Goal: Task Accomplishment & Management: Manage account settings

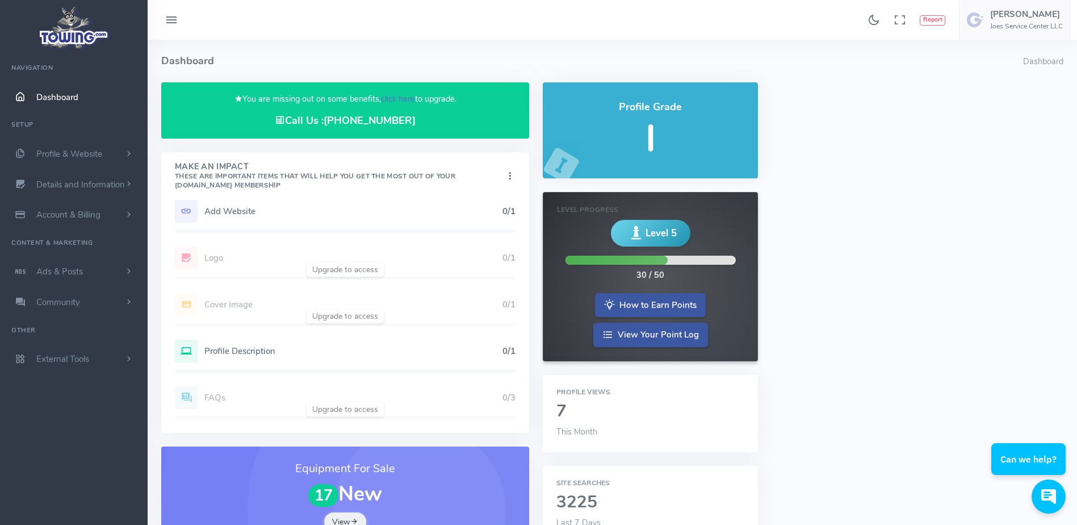
click at [401, 99] on link "click here" at bounding box center [398, 98] width 34 height 11
click at [398, 93] on link "click here" at bounding box center [398, 98] width 34 height 11
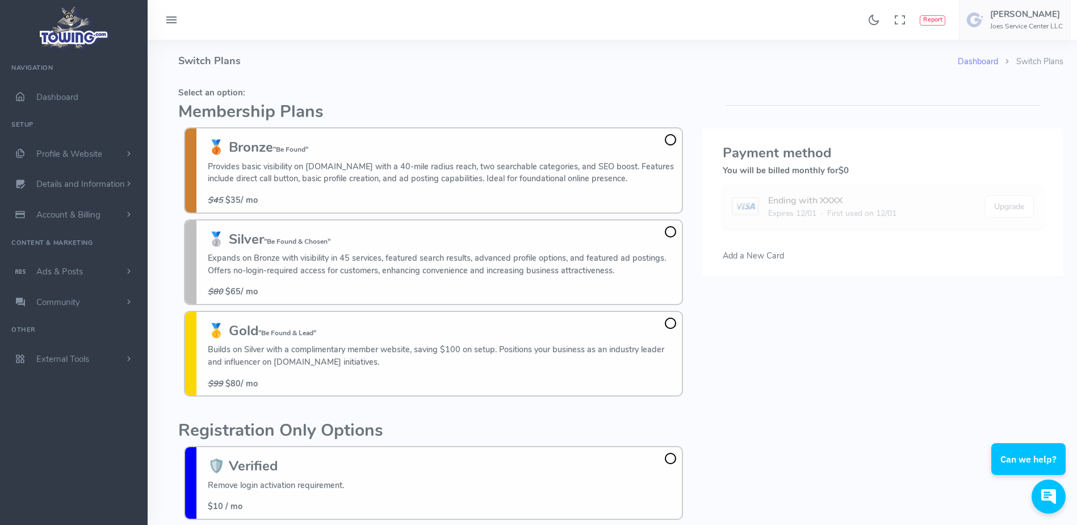
click at [164, 76] on div "Dashboard Switch Plans Switch Plans Select an option: Membership Plans 🥉 Bronze…" at bounding box center [613, 402] width 930 height 725
click at [244, 55] on h4 "Switch Plans" at bounding box center [568, 61] width 780 height 43
click at [437, 61] on h4 "Switch Plans" at bounding box center [568, 61] width 780 height 43
click at [356, 67] on h4 "Switch Plans" at bounding box center [568, 61] width 780 height 43
click at [174, 194] on div "Select an option: Membership Plans 🥉 Bronze "Be Found" Provides basic visibilit…" at bounding box center [434, 337] width 524 height 510
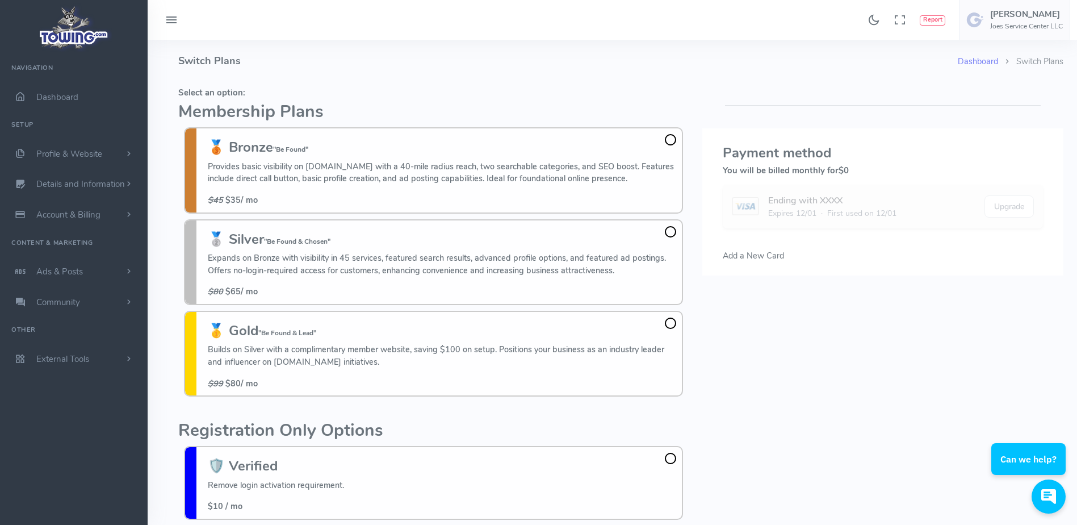
click at [228, 45] on h4 "Switch Plans" at bounding box center [568, 61] width 780 height 43
